Goal: Find specific fact

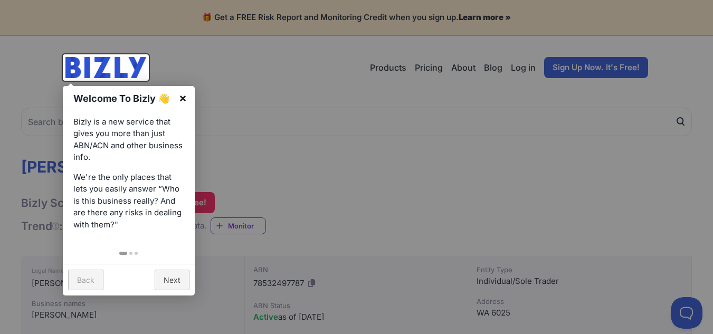
click at [185, 98] on link "×" at bounding box center [183, 98] width 24 height 24
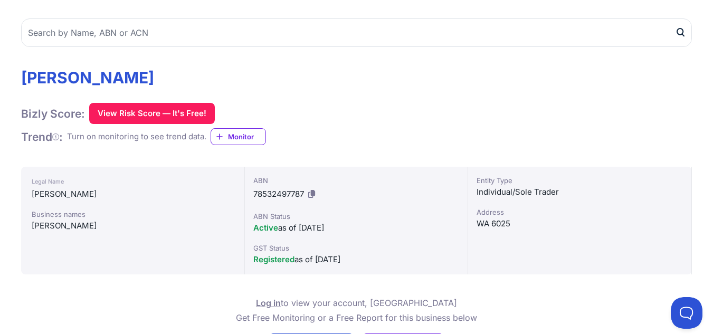
scroll to position [106, 0]
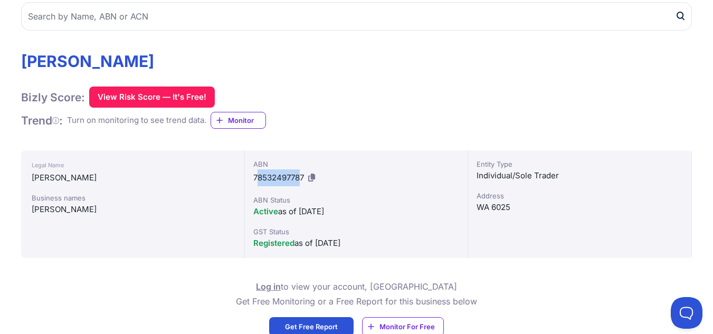
drag, startPoint x: 255, startPoint y: 178, endPoint x: 299, endPoint y: 175, distance: 43.4
click at [299, 175] on span "78532497787" at bounding box center [278, 178] width 51 height 10
click at [254, 178] on span "78532497787" at bounding box center [278, 178] width 51 height 10
drag, startPoint x: 254, startPoint y: 178, endPoint x: 305, endPoint y: 173, distance: 51.4
click at [305, 173] on div "ABN 78532497787" at bounding box center [356, 172] width 206 height 27
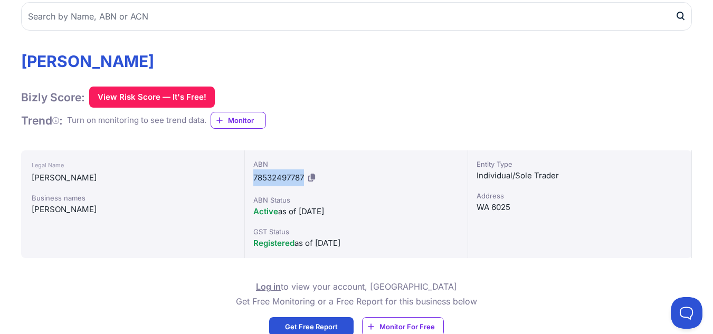
copy span "78532497787"
click at [343, 72] on div "MAYNARD, AMANDA JANE Bizly Score: View Risk Score — It's Free! View Risk Score …" at bounding box center [356, 91] width 670 height 78
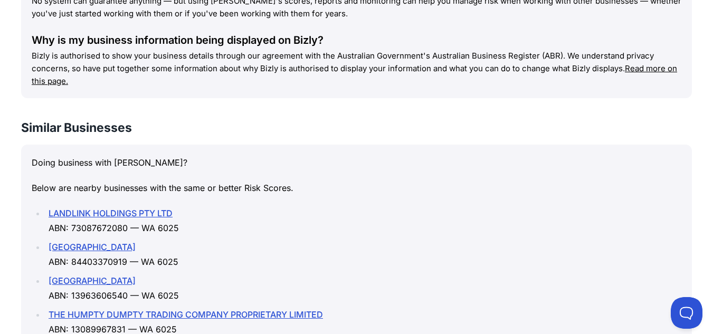
scroll to position [1266, 0]
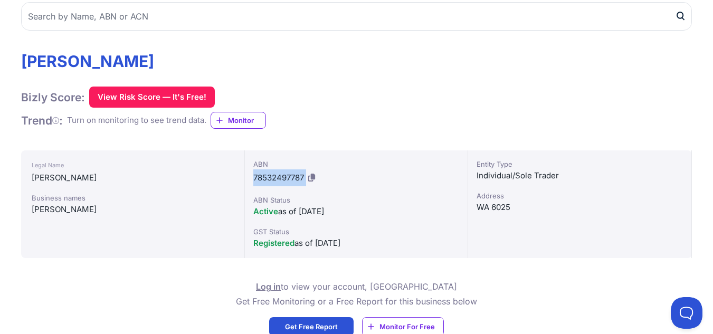
drag, startPoint x: 254, startPoint y: 176, endPoint x: 314, endPoint y: 171, distance: 60.3
click at [307, 174] on div "ABN 78532497787" at bounding box center [356, 172] width 206 height 27
copy div "78532497787"
click at [380, 206] on div "Active as of [DATE]" at bounding box center [356, 211] width 206 height 13
